Goal: Information Seeking & Learning: Check status

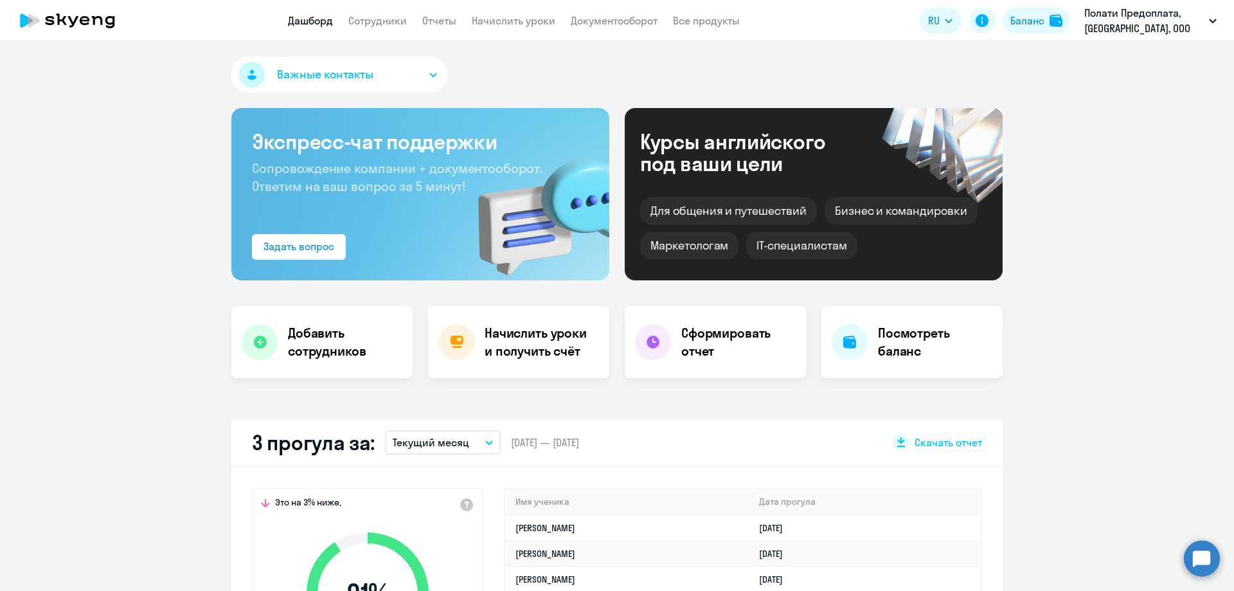
select select "30"
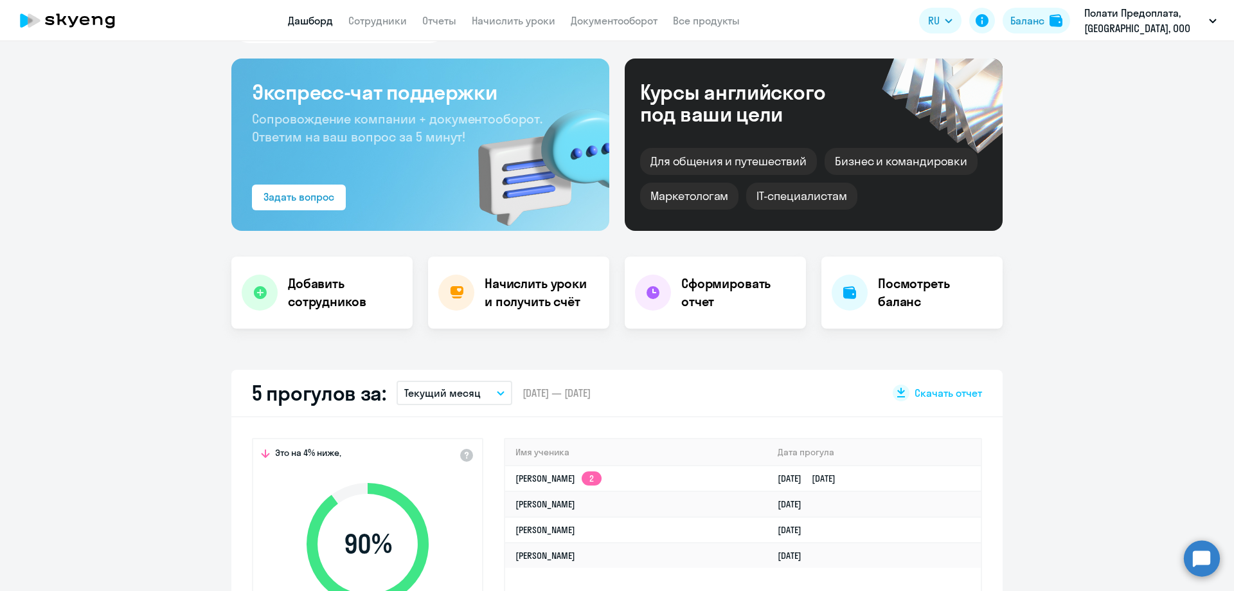
scroll to position [64, 0]
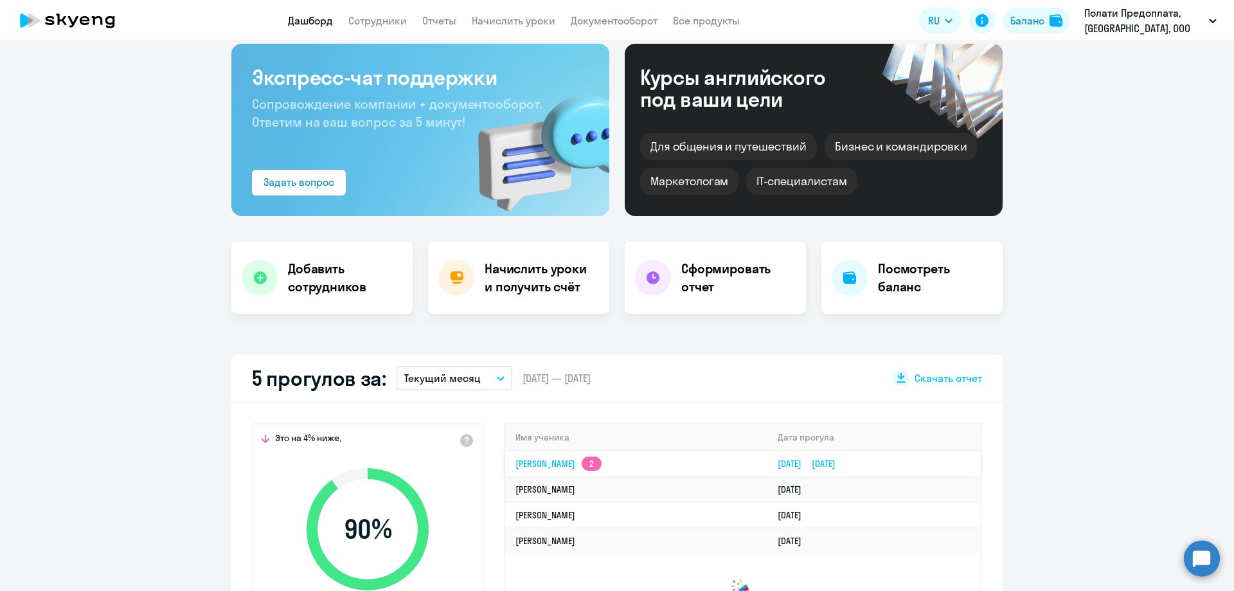
click at [602, 460] on link "Надежда Эдуардовна Пырсикова 2" at bounding box center [559, 464] width 86 height 12
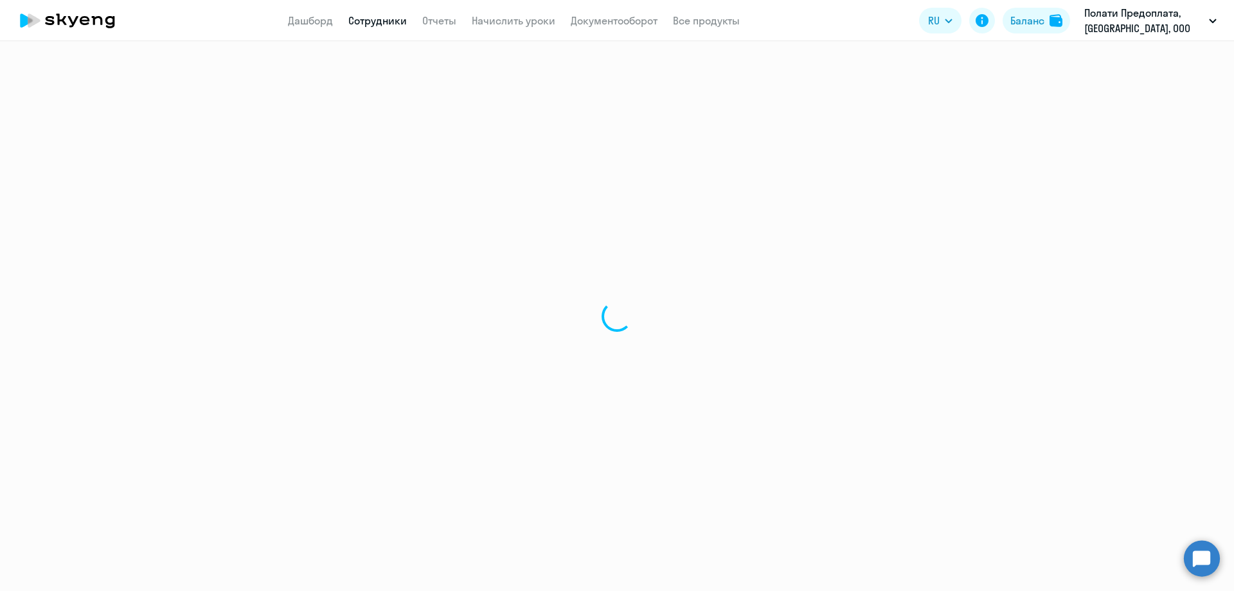
select select "english"
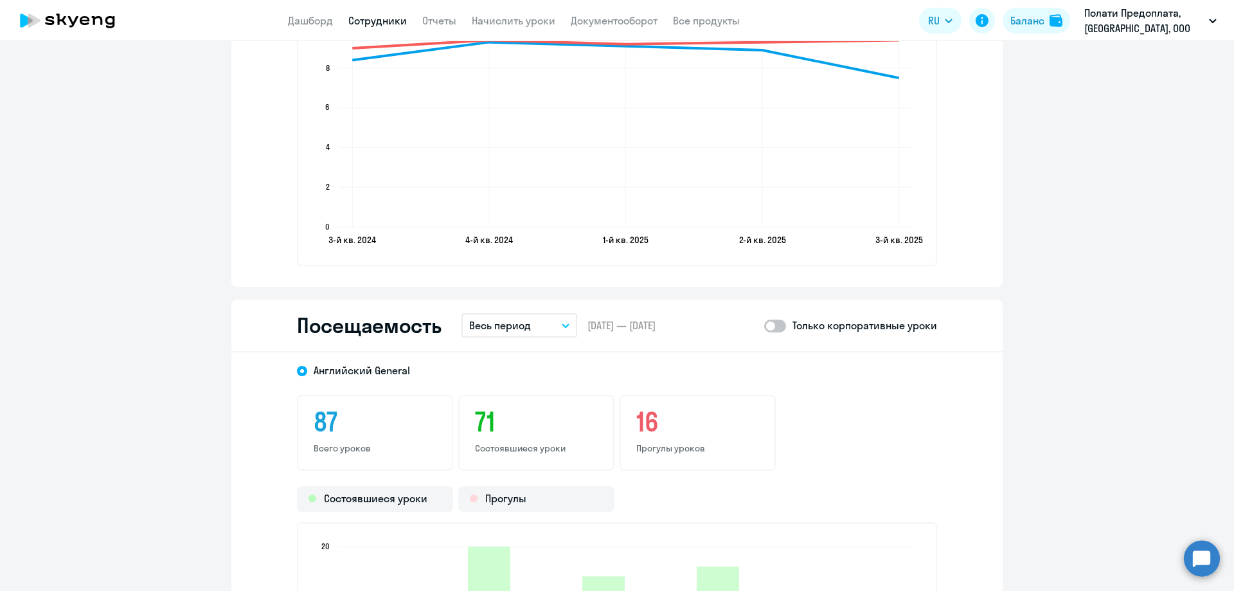
scroll to position [1414, 0]
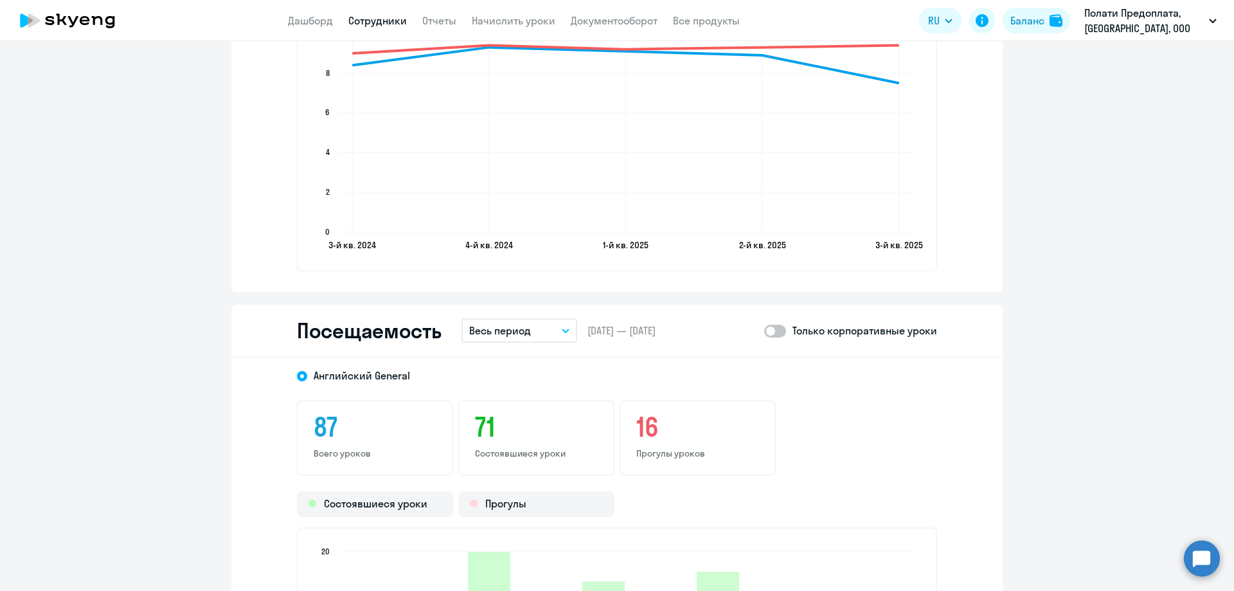
click at [541, 335] on button "Весь период" at bounding box center [520, 330] width 116 height 24
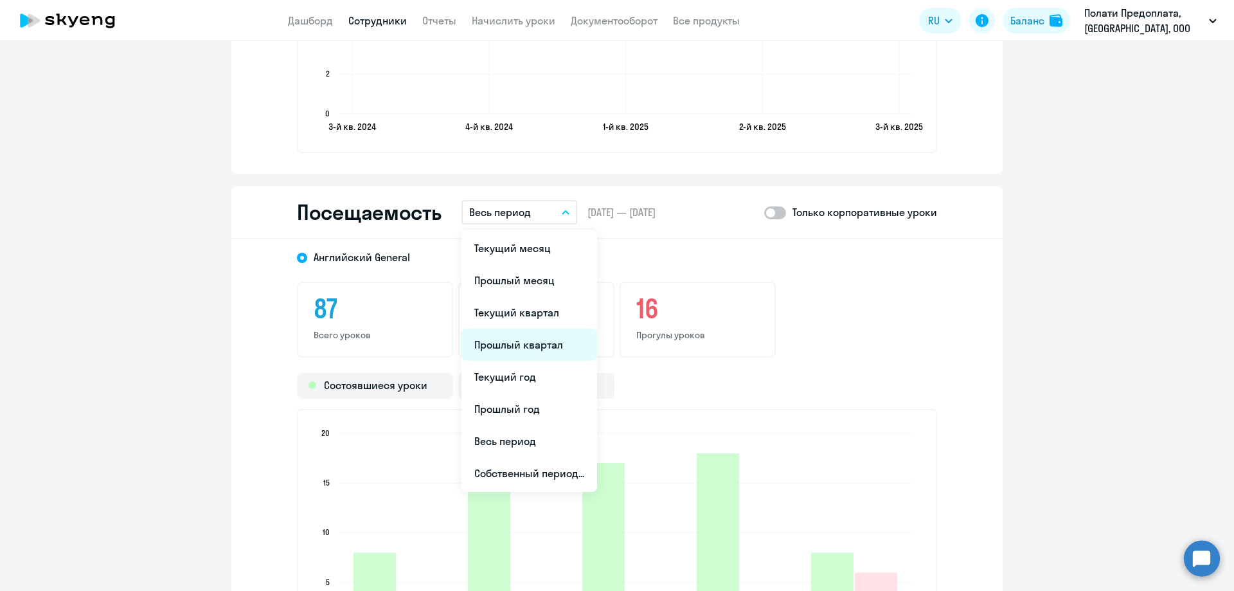
scroll to position [1543, 0]
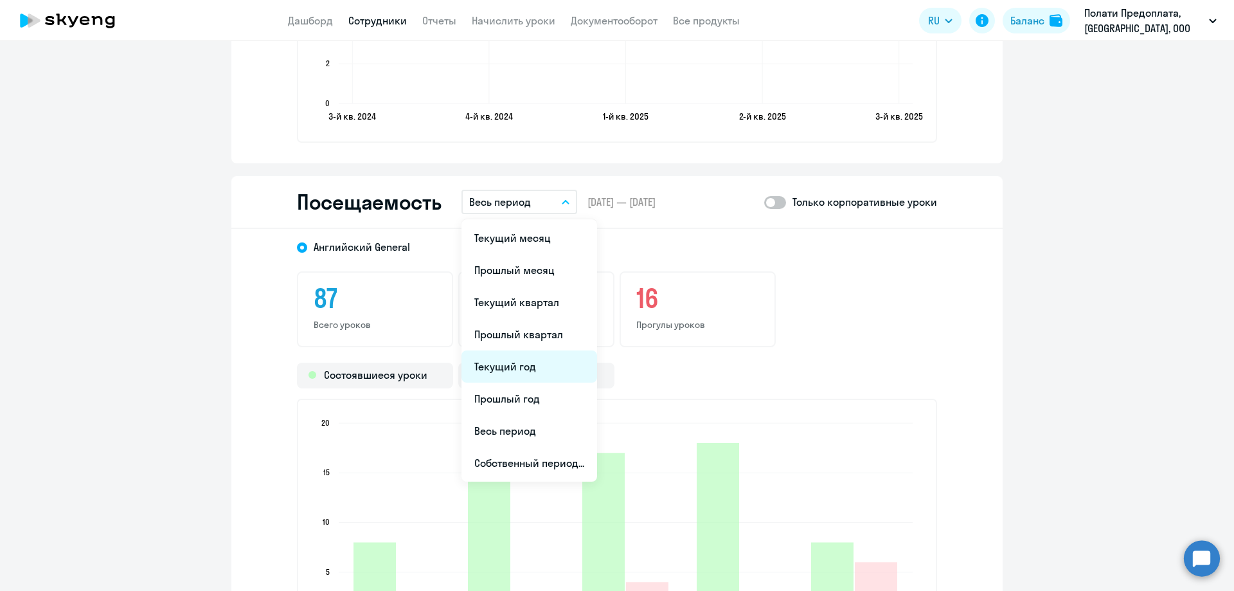
click at [510, 371] on li "Текущий год" at bounding box center [530, 366] width 136 height 32
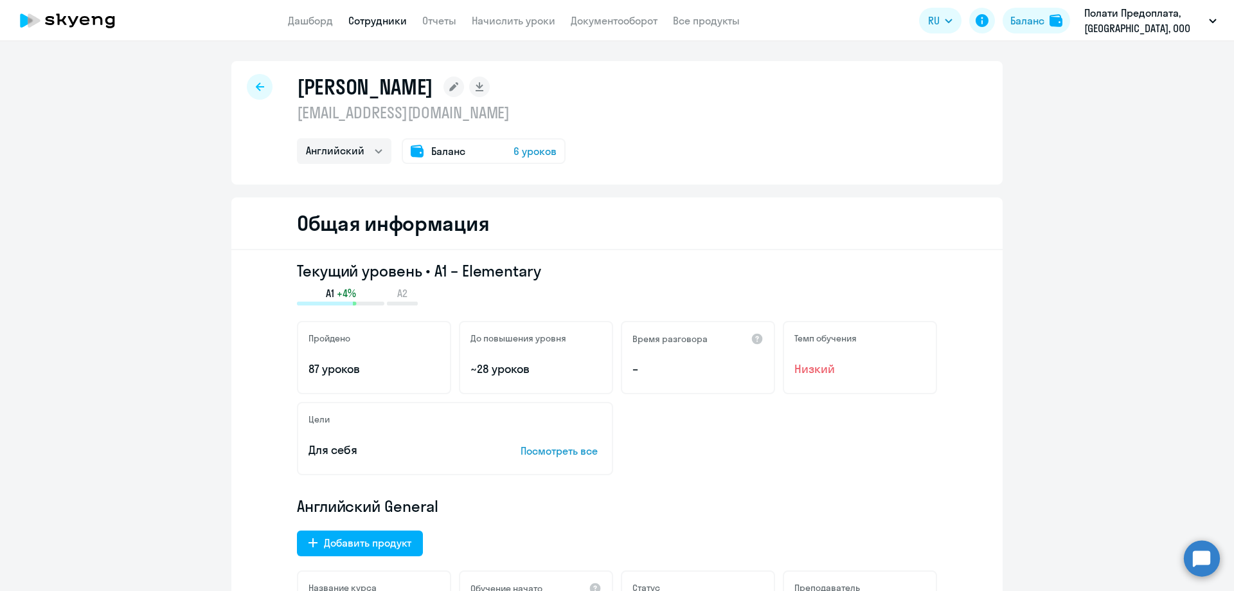
scroll to position [0, 0]
drag, startPoint x: 295, startPoint y: 88, endPoint x: 604, endPoint y: 87, distance: 309.2
click at [433, 87] on h1 "[PERSON_NAME]" at bounding box center [365, 88] width 136 height 26
copy h1 "Пырсикова Надежда Эдуардовн"
click at [303, 16] on link "Дашборд" at bounding box center [310, 20] width 45 height 13
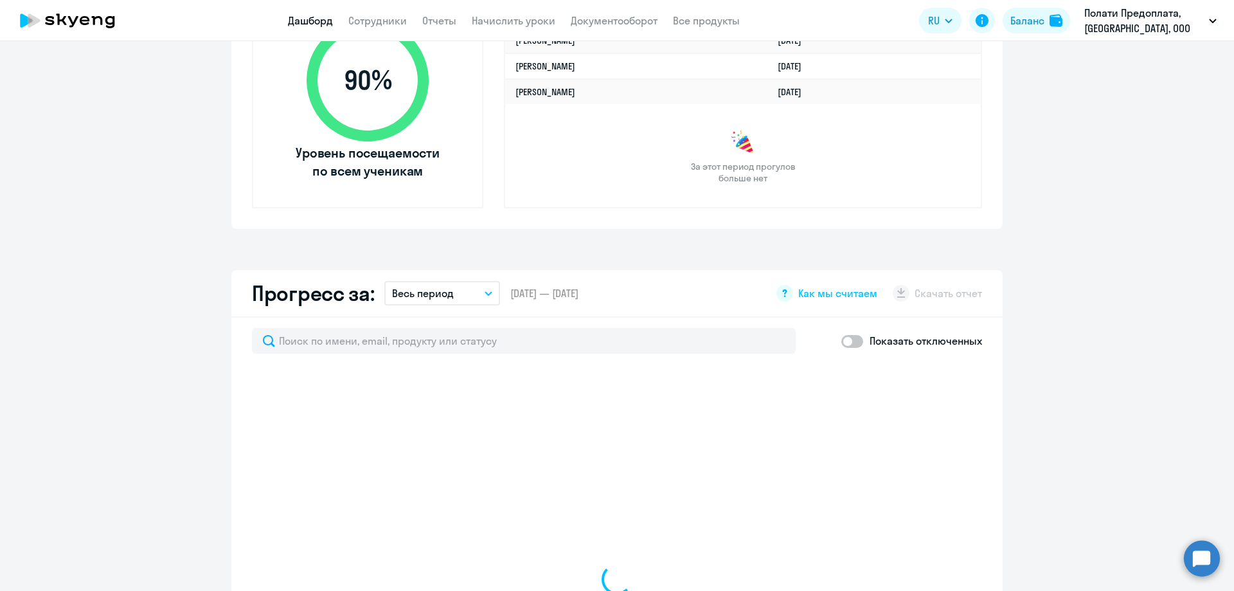
scroll to position [643, 0]
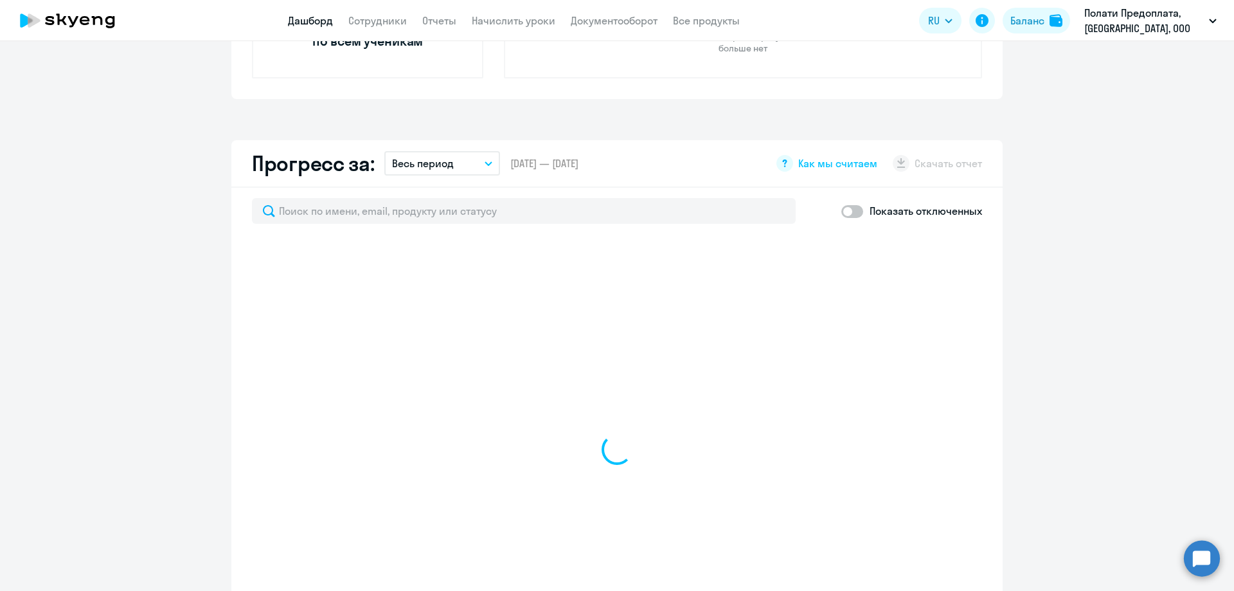
select select "30"
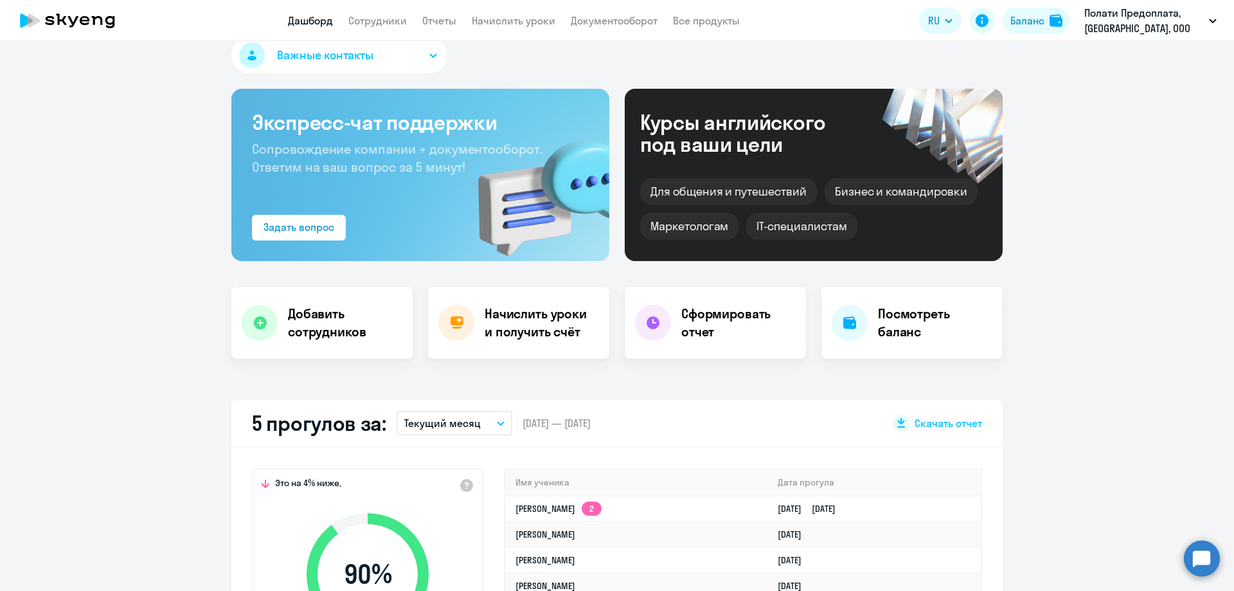
scroll to position [12, 0]
